Goal: Complete application form

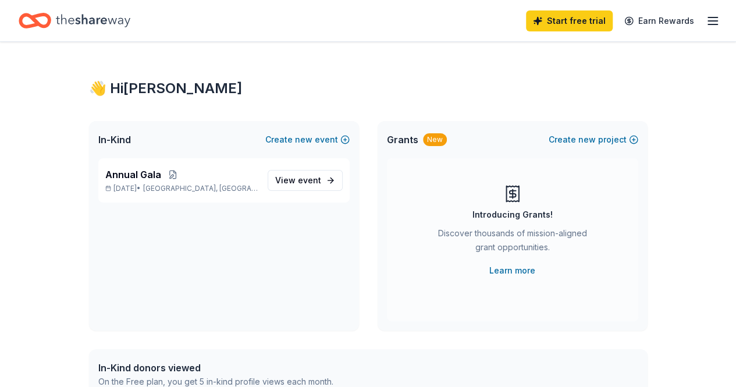
click at [368, 85] on div "👋 Hi [PERSON_NAME]" at bounding box center [368, 88] width 558 height 19
click at [708, 24] on line "button" at bounding box center [712, 24] width 9 height 0
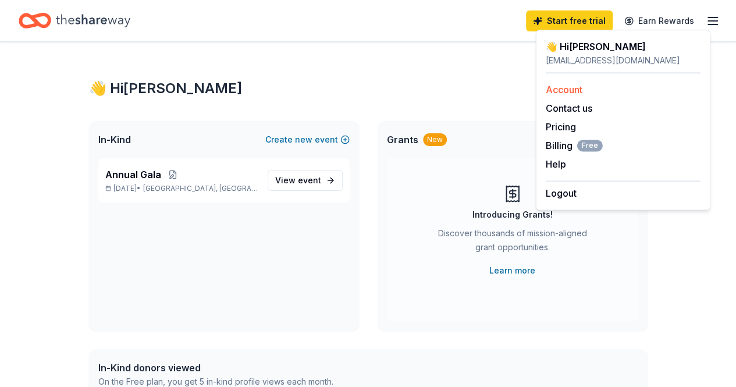
click at [555, 86] on link "Account" at bounding box center [564, 90] width 37 height 12
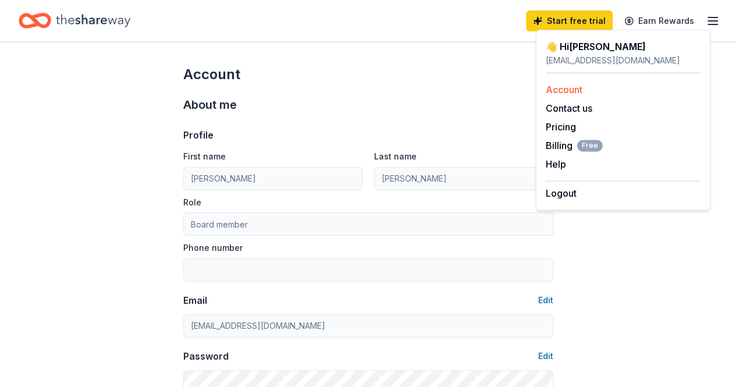
click at [555, 86] on link "Account" at bounding box center [564, 90] width 37 height 12
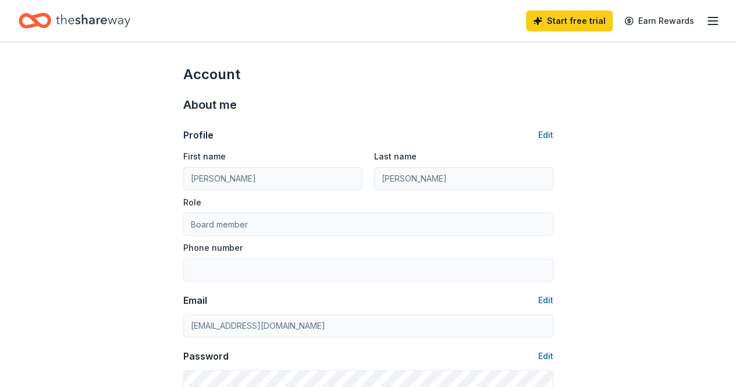
click at [77, 19] on icon "Home" at bounding box center [93, 21] width 74 height 24
click at [44, 23] on icon "Home" at bounding box center [40, 21] width 18 height 12
click at [97, 16] on icon "Home" at bounding box center [93, 21] width 74 height 24
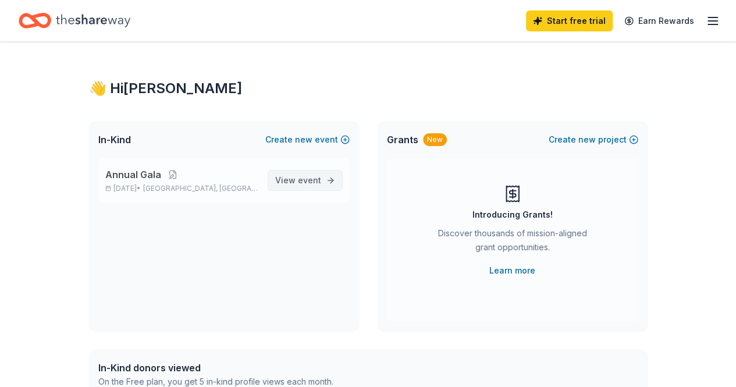
click at [325, 183] on link "View event" at bounding box center [305, 180] width 75 height 21
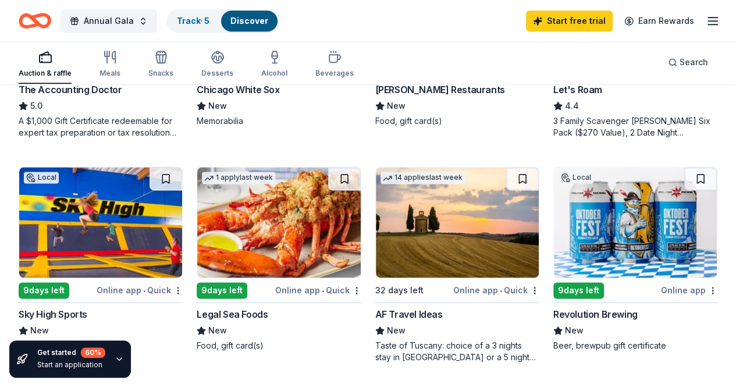
scroll to position [745, 0]
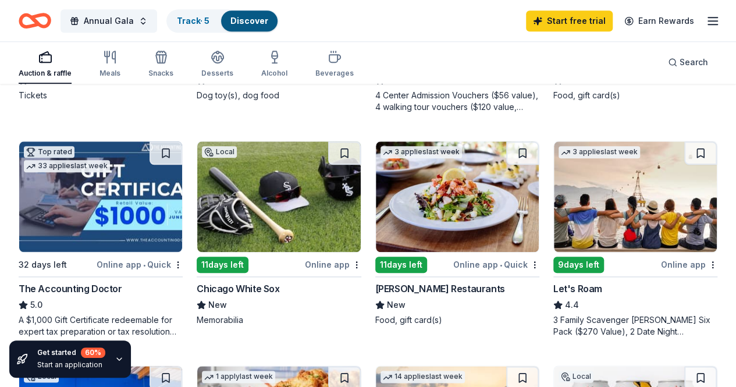
scroll to position [465, 0]
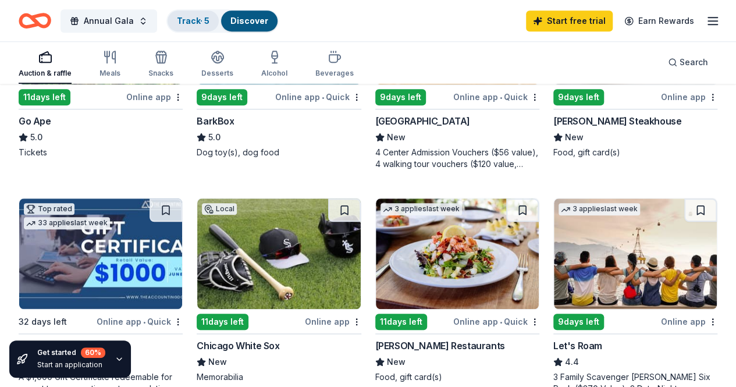
click at [201, 20] on link "Track · 5" at bounding box center [193, 21] width 33 height 10
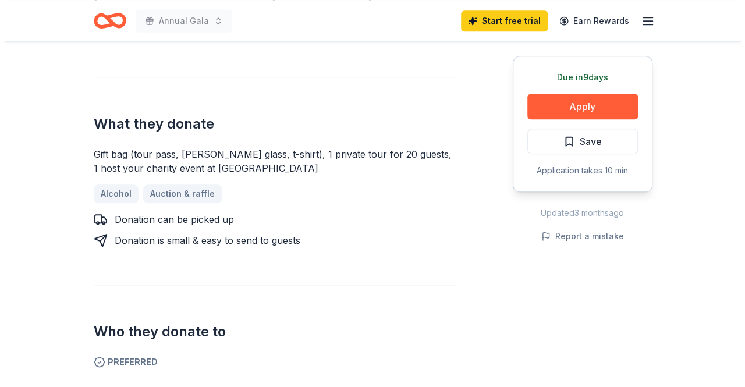
scroll to position [419, 0]
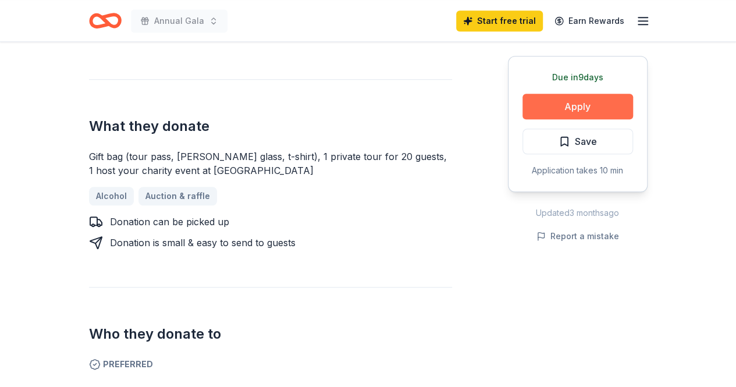
click at [555, 101] on button "Apply" at bounding box center [577, 107] width 111 height 26
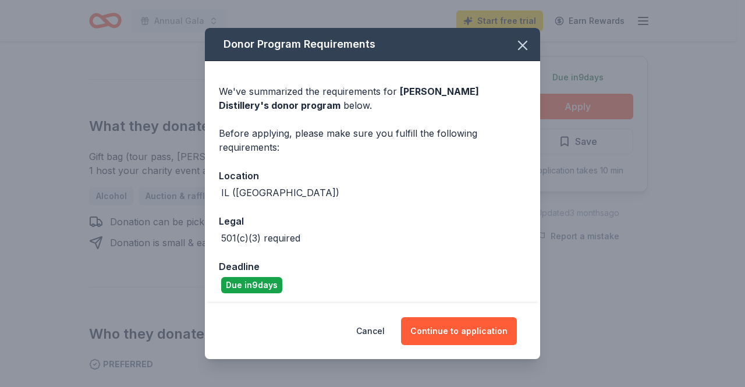
click at [389, 263] on div "Deadline" at bounding box center [372, 266] width 307 height 15
click at [475, 197] on div "IL ([GEOGRAPHIC_DATA])" at bounding box center [372, 193] width 307 height 14
click at [460, 333] on button "Continue to application" at bounding box center [459, 331] width 116 height 28
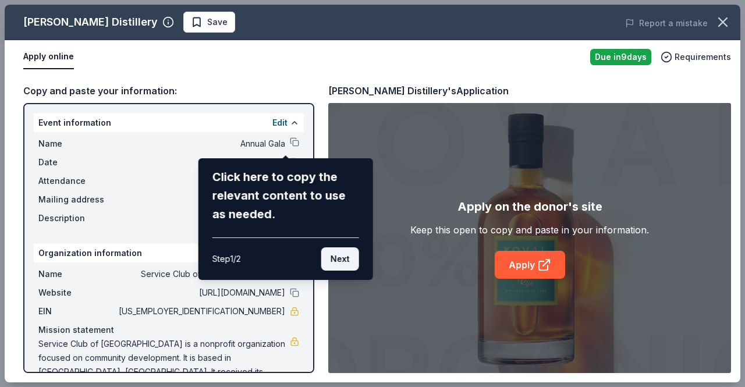
click at [339, 266] on button "Next" at bounding box center [340, 258] width 38 height 23
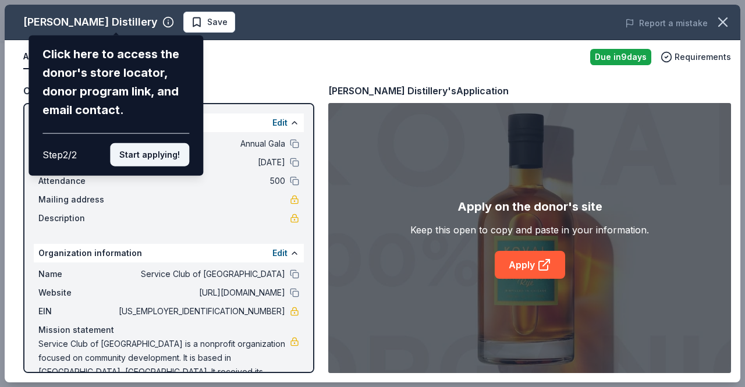
click at [151, 151] on button "Start applying!" at bounding box center [149, 154] width 79 height 23
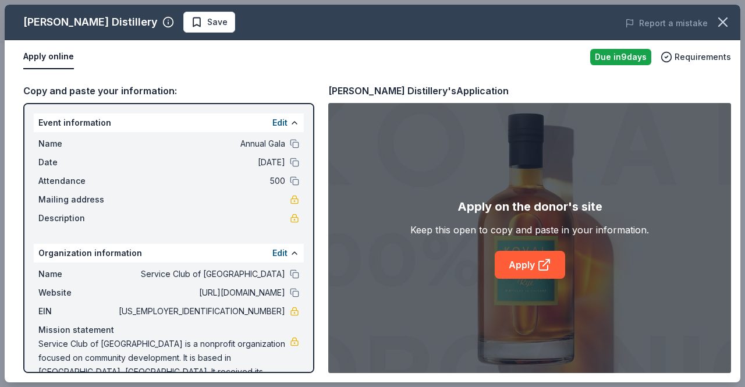
click at [283, 183] on div "[PERSON_NAME] Distillery Save Report a mistake Apply online Due [DATE] Requirem…" at bounding box center [372, 193] width 735 height 377
click at [266, 183] on span "500" at bounding box center [200, 181] width 169 height 14
click at [272, 124] on button "Edit" at bounding box center [279, 123] width 15 height 14
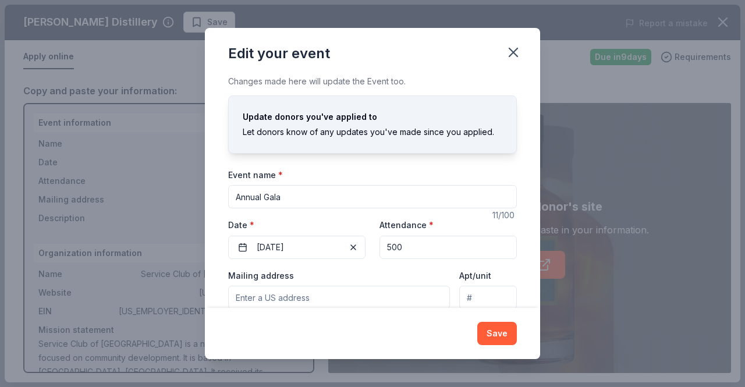
click at [387, 248] on input "500" at bounding box center [447, 247] width 137 height 23
type input "300"
click at [343, 301] on input "Mailing address" at bounding box center [339, 297] width 222 height 23
click at [504, 338] on button "Save" at bounding box center [497, 333] width 40 height 23
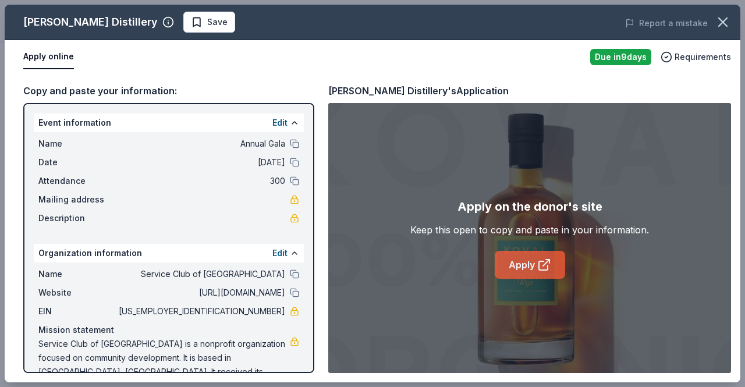
click at [521, 268] on link "Apply" at bounding box center [529, 265] width 70 height 28
